Goal: Task Accomplishment & Management: Manage account settings

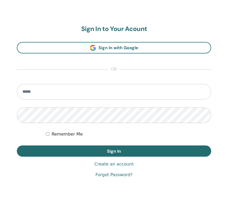
scroll to position [283, 0]
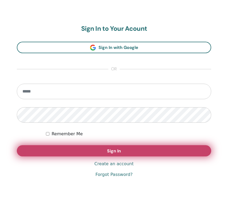
type input "**********"
click at [58, 152] on button "Sign In" at bounding box center [114, 150] width 194 height 11
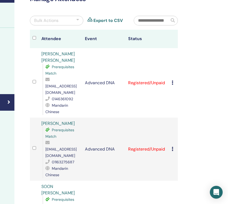
scroll to position [31, 92]
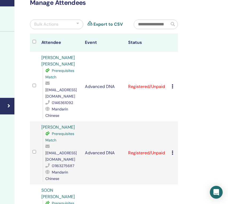
click at [73, 24] on div "Bulk Actions" at bounding box center [56, 24] width 53 height 10
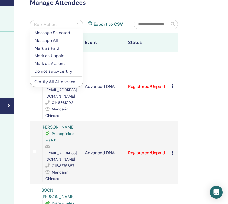
click at [54, 48] on p "Mark as Paid" at bounding box center [56, 48] width 44 height 6
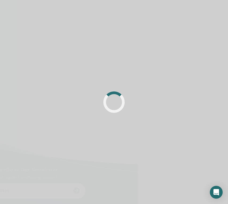
scroll to position [31, 92]
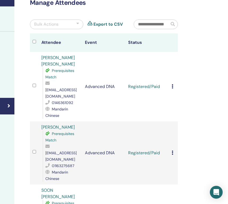
click at [147, 27] on input "text" at bounding box center [151, 24] width 35 height 9
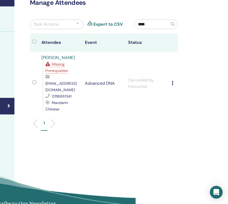
type input "****"
click at [153, 19] on div "Manage Attendees Bulk Actions Export to CSV **** Attendee Event Status Gretchen…" at bounding box center [104, 67] width 154 height 137
click at [153, 27] on input "****" at bounding box center [151, 24] width 35 height 9
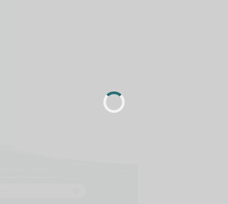
scroll to position [31, 92]
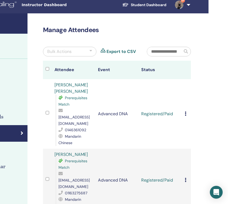
scroll to position [5, 79]
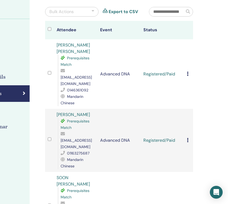
scroll to position [0, 77]
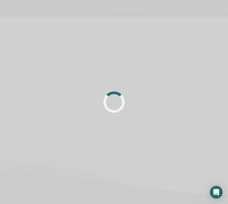
scroll to position [0, 60]
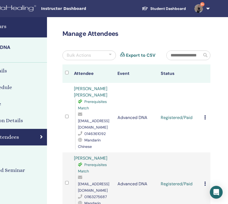
click at [5, 26] on h4 "My Seminars" at bounding box center [9, 26] width 69 height 8
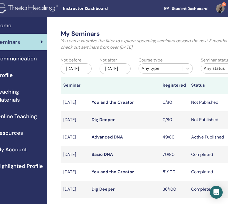
scroll to position [0, 39]
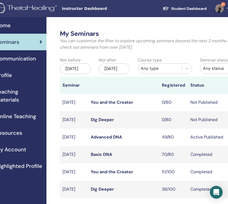
click at [103, 157] on link "Basic DNA" at bounding box center [101, 154] width 21 height 6
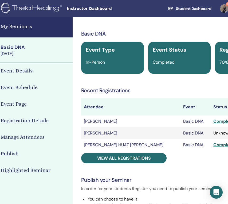
scroll to position [0, 54]
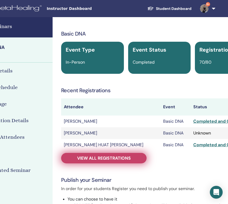
click at [103, 156] on span "View all registrations" at bounding box center [104, 158] width 54 height 6
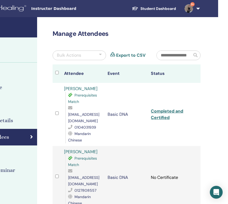
scroll to position [0, 73]
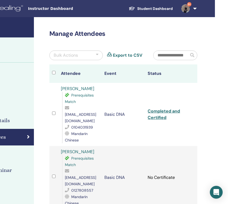
click at [181, 54] on input "text" at bounding box center [170, 55] width 35 height 9
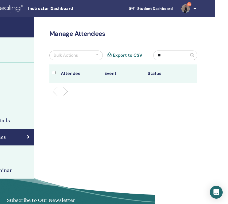
type input "*"
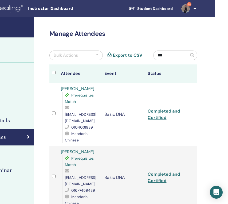
type input "***"
drag, startPoint x: 63, startPoint y: 115, endPoint x: 99, endPoint y: 116, distance: 35.8
click at [99, 116] on td "Phang Soo Yean Prerequisites Match psyean@gmail.com 0104031939 Mandarin Chinese" at bounding box center [80, 114] width 44 height 63
copy span "[EMAIL_ADDRESS][DOMAIN_NAME]"
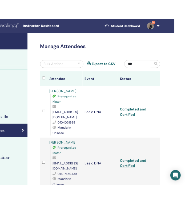
scroll to position [0, 0]
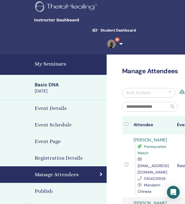
click at [50, 62] on h4 "My Seminars" at bounding box center [69, 64] width 69 height 8
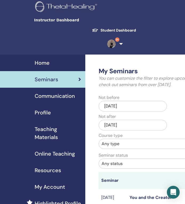
click at [105, 28] on link "Student Dashboard" at bounding box center [114, 30] width 53 height 10
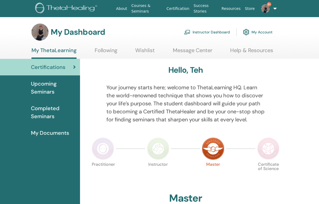
click at [185, 31] on link "Instructor Dashboard" at bounding box center [207, 32] width 46 height 12
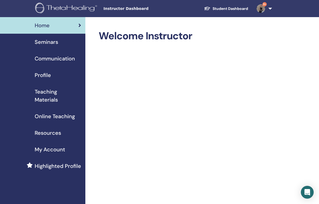
click at [49, 42] on span "Seminars" at bounding box center [46, 42] width 23 height 8
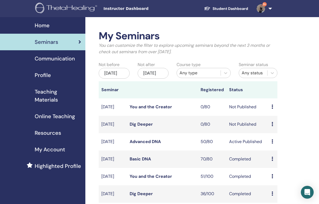
click at [149, 144] on link "Advanced DNA" at bounding box center [145, 142] width 31 height 6
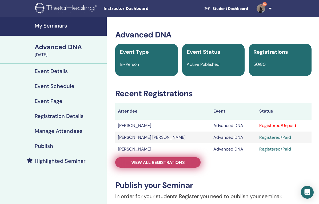
click at [170, 165] on link "View all registrations" at bounding box center [157, 162] width 85 height 10
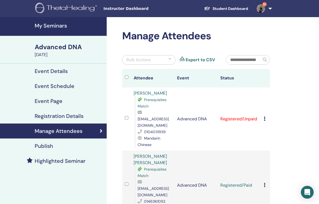
click at [265, 116] on icon at bounding box center [265, 118] width 2 height 4
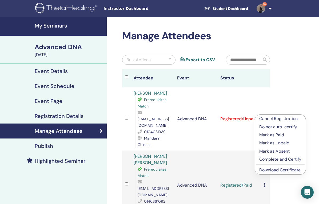
click at [272, 134] on p "Mark as Paid" at bounding box center [280, 135] width 42 height 6
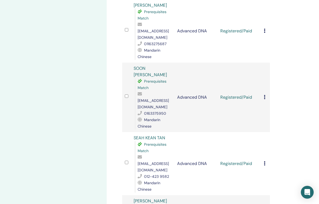
scroll to position [230, 0]
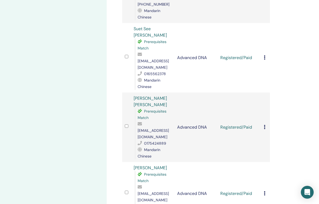
scroll to position [464, 0]
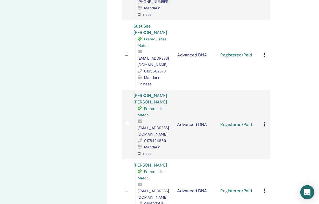
click at [310, 191] on icon "Open Intercom Messenger" at bounding box center [307, 191] width 6 height 7
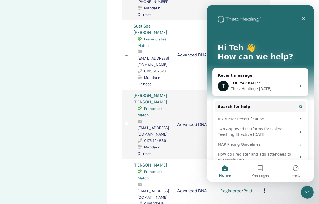
scroll to position [0, 0]
click at [265, 173] on span "Messages" at bounding box center [260, 175] width 18 height 4
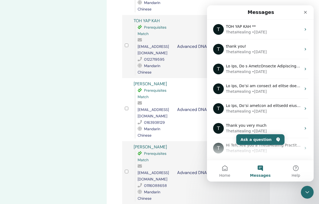
scroll to position [682, 0]
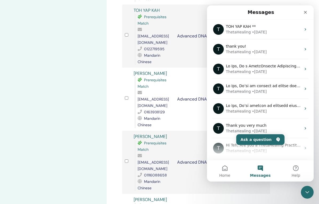
click at [176, 131] on td "Advanced DNA" at bounding box center [197, 162] width 44 height 63
click at [307, 193] on icon "Close Intercom Messenger" at bounding box center [306, 191] width 6 height 6
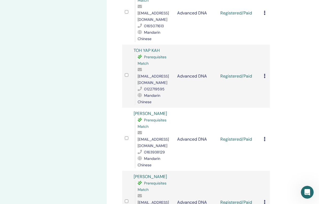
scroll to position [631, 0]
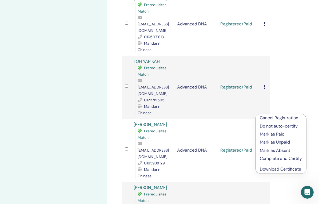
click at [273, 169] on link "Download Certificate" at bounding box center [280, 169] width 41 height 6
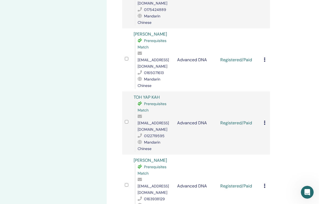
scroll to position [588, 0]
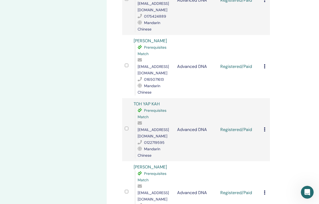
click at [265, 190] on icon at bounding box center [265, 192] width 2 height 4
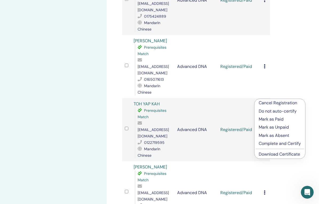
click at [266, 153] on link "Download Certificate" at bounding box center [279, 154] width 41 height 6
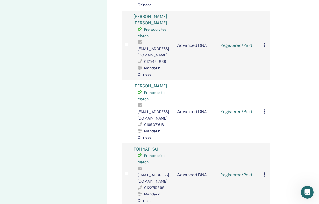
scroll to position [538, 0]
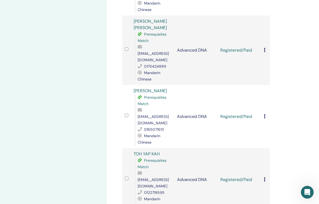
click at [265, 177] on icon at bounding box center [265, 179] width 2 height 4
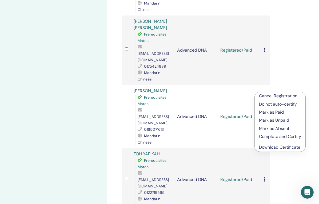
click at [274, 147] on link "Download Certificate" at bounding box center [279, 147] width 41 height 6
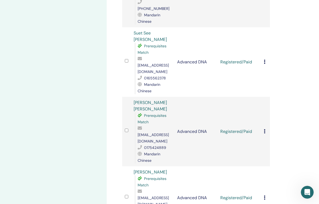
scroll to position [454, 0]
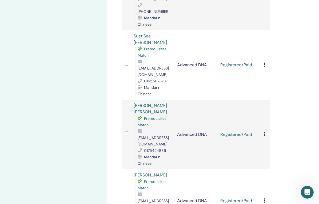
click at [266, 197] on div "Cancel Registration Do not auto-certify Mark as Paid Mark as Unpaid Mark as Abs…" at bounding box center [265, 200] width 3 height 6
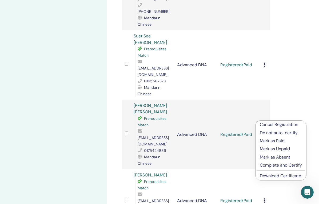
click at [273, 175] on link "Download Certificate" at bounding box center [280, 176] width 41 height 6
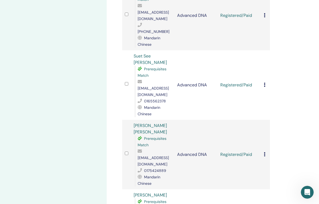
scroll to position [414, 0]
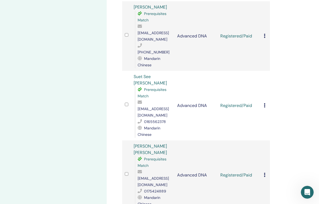
click at [265, 172] on icon at bounding box center [265, 174] width 2 height 4
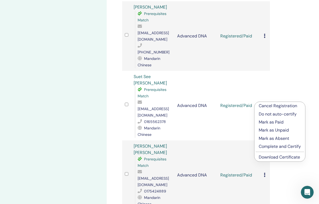
click at [273, 159] on link "Download Certificate" at bounding box center [279, 157] width 41 height 6
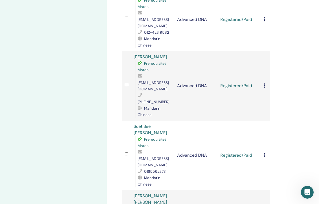
scroll to position [364, 0]
click at [265, 153] on icon at bounding box center [265, 155] width 2 height 4
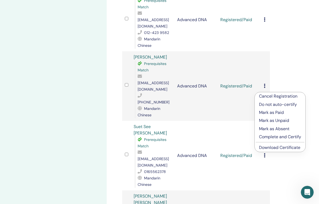
click at [273, 149] on link "Download Certificate" at bounding box center [279, 147] width 41 height 6
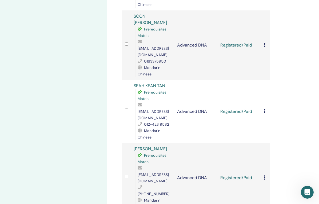
scroll to position [270, 0]
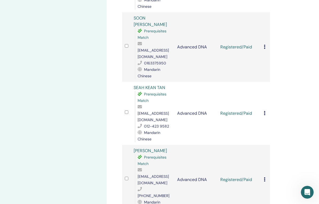
click at [264, 177] on icon at bounding box center [265, 179] width 2 height 4
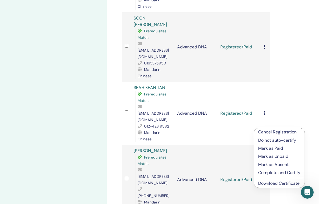
click at [269, 182] on link "Download Certificate" at bounding box center [278, 183] width 41 height 6
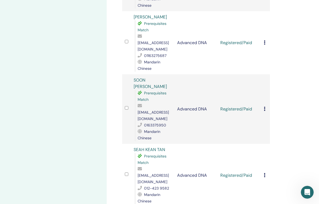
scroll to position [196, 0]
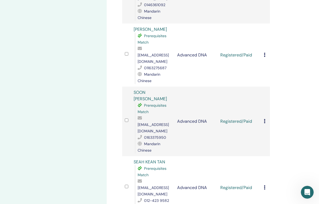
click at [265, 185] on icon at bounding box center [265, 187] width 2 height 4
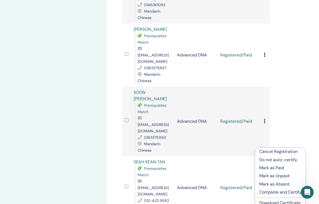
click at [263, 201] on link "Download Certificate" at bounding box center [279, 203] width 41 height 6
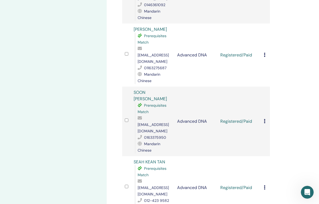
click at [264, 119] on icon at bounding box center [265, 121] width 2 height 4
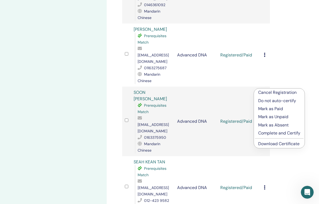
click at [271, 144] on link "Download Certificate" at bounding box center [278, 144] width 41 height 6
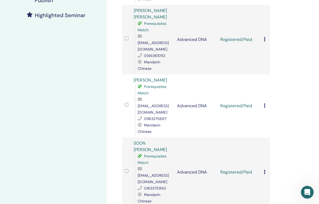
scroll to position [139, 0]
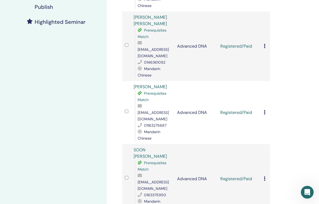
click at [181, 98] on td "Advanced DNA" at bounding box center [197, 112] width 44 height 63
click at [265, 110] on icon at bounding box center [265, 112] width 2 height 4
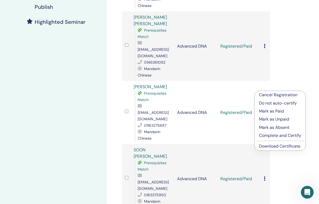
click at [266, 147] on link "Download Certificate" at bounding box center [279, 146] width 41 height 6
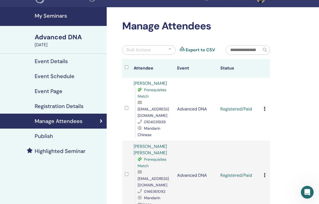
scroll to position [0, 0]
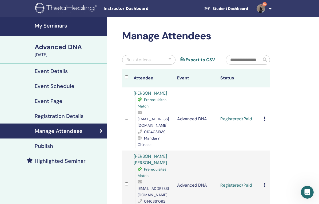
click at [265, 183] on icon at bounding box center [265, 185] width 2 height 4
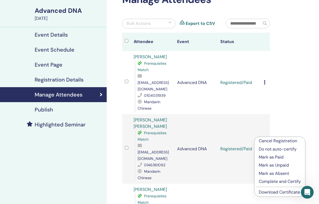
scroll to position [38, 0]
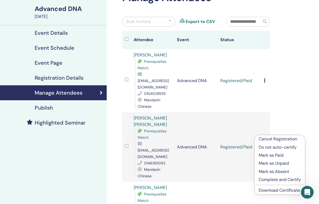
click at [264, 190] on link "Download Certificate" at bounding box center [279, 190] width 41 height 6
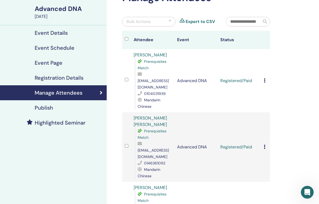
click at [265, 78] on icon at bounding box center [265, 80] width 2 height 4
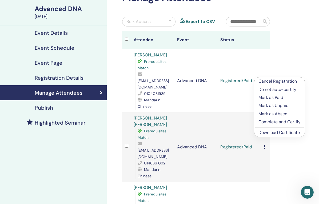
click at [274, 131] on link "Download Certificate" at bounding box center [279, 132] width 41 height 6
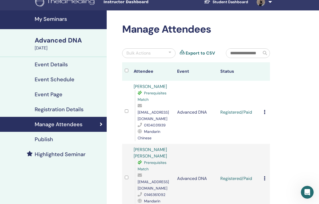
scroll to position [0, 0]
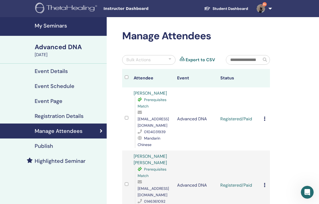
click at [59, 28] on h4 "My Seminars" at bounding box center [69, 25] width 69 height 6
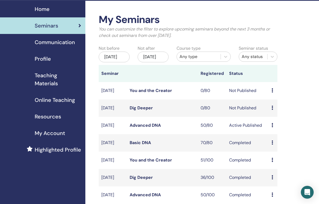
scroll to position [17, 0]
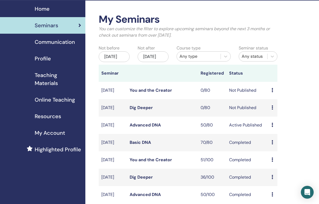
click at [140, 145] on link "Basic DNA" at bounding box center [140, 142] width 21 height 6
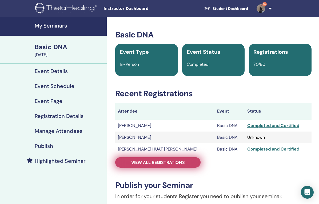
click at [170, 160] on span "View all registrations" at bounding box center [158, 162] width 54 height 6
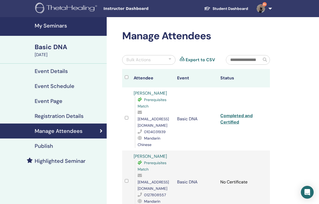
click at [248, 58] on input "text" at bounding box center [243, 59] width 35 height 9
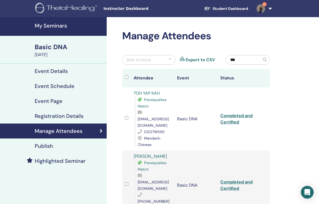
type input "***"
click at [235, 113] on link "Completed and Certified" at bounding box center [236, 119] width 32 height 12
